Goal: Information Seeking & Learning: Learn about a topic

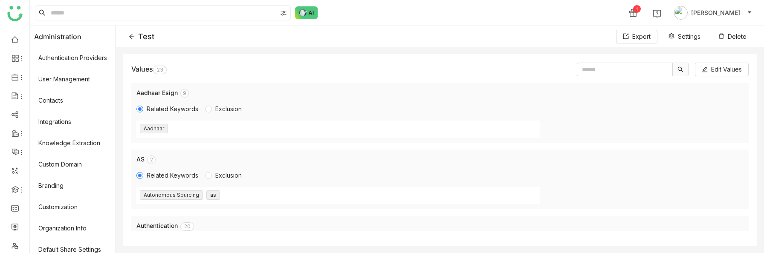
scroll to position [893, 0]
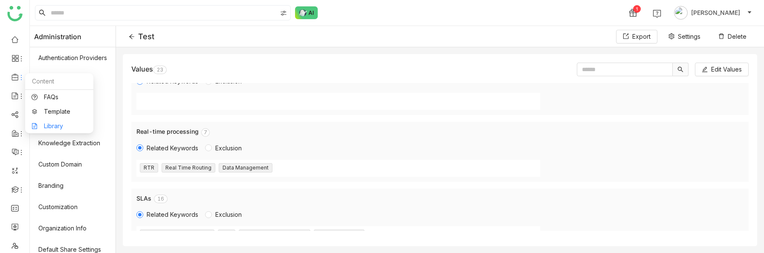
click at [52, 126] on link "Library" at bounding box center [59, 126] width 55 height 6
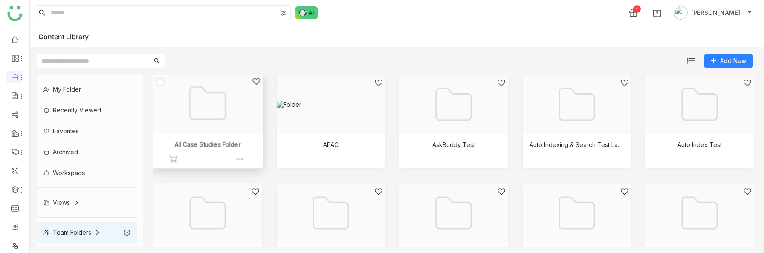
click at [200, 120] on div at bounding box center [205, 114] width 96 height 74
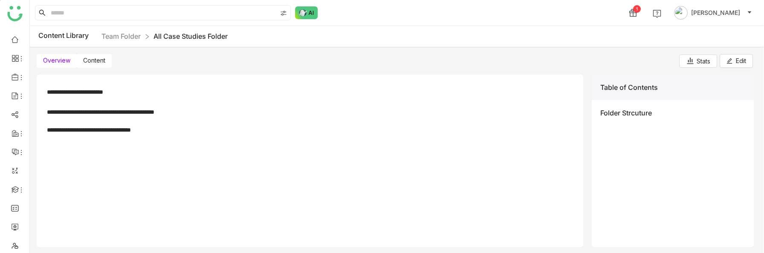
click at [93, 63] on span "Content" at bounding box center [94, 60] width 22 height 7
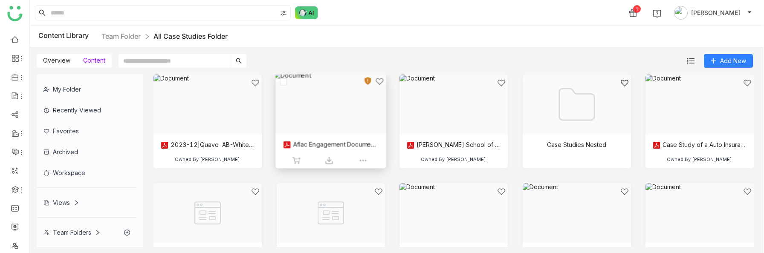
click at [344, 122] on div at bounding box center [328, 114] width 96 height 74
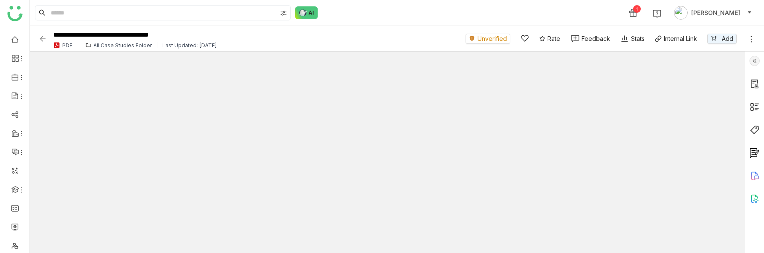
click at [755, 133] on img at bounding box center [755, 130] width 10 height 10
